Goal: Navigation & Orientation: Find specific page/section

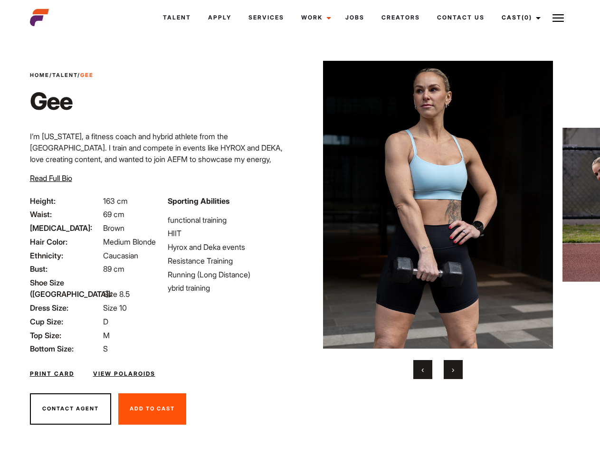
click at [518, 18] on link "Cast (0)" at bounding box center [519, 18] width 53 height 26
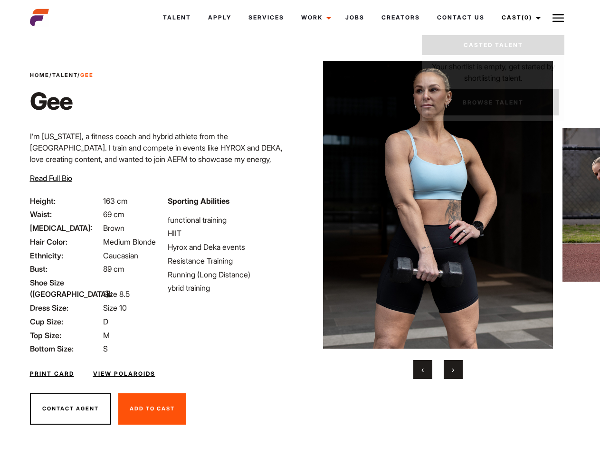
click at [558, 18] on img at bounding box center [557, 17] width 11 height 11
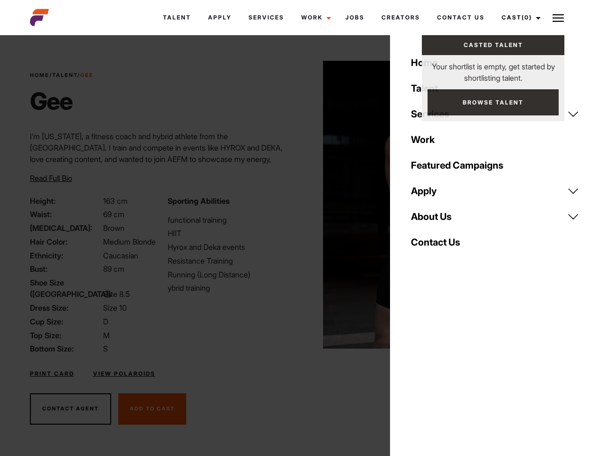
click at [437, 220] on img at bounding box center [438, 205] width 230 height 288
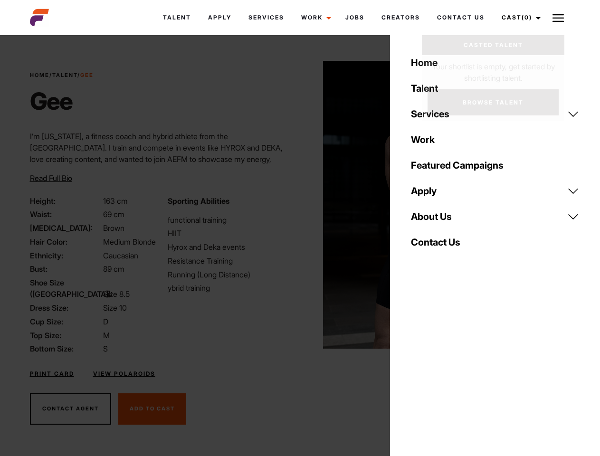
click at [300, 205] on div "Sporting Abilities functional training HIIT Hyrox and Deka events Resistance Tr…" at bounding box center [231, 275] width 138 height 160
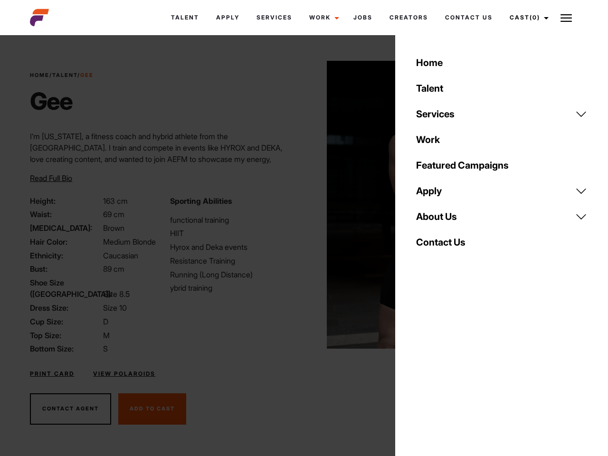
click at [423, 369] on div "Home Talent Services Talent Casting Photography Videography Creative Hair and M…" at bounding box center [501, 228] width 213 height 456
click at [453, 369] on div "Home Talent Services Talent Casting Photography Videography Creative Hair and M…" at bounding box center [501, 228] width 213 height 456
